Goal: Navigation & Orientation: Go to known website

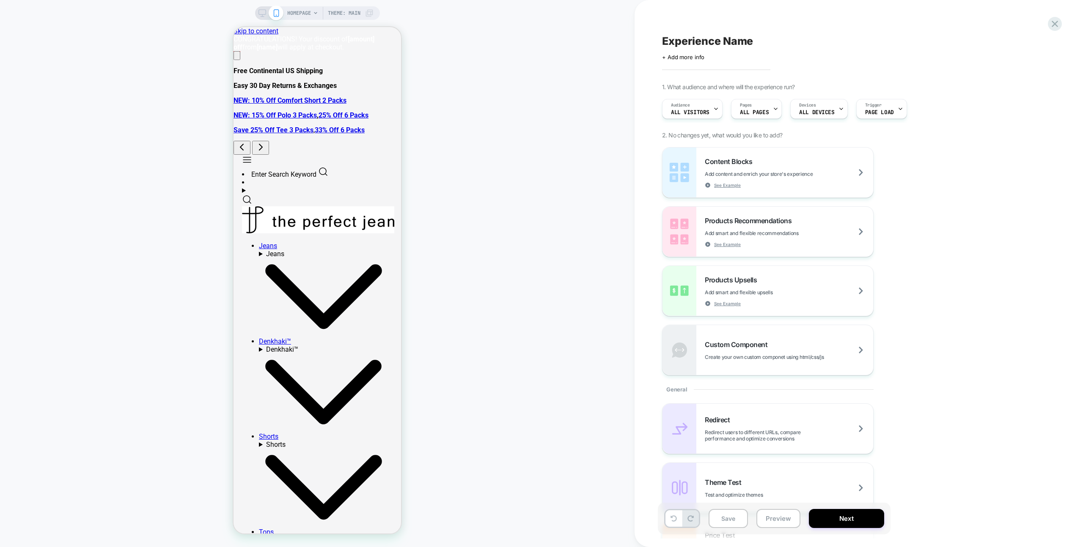
click at [497, 70] on div "HOMEPAGE Theme: MAIN" at bounding box center [317, 273] width 635 height 531
